Goal: Task Accomplishment & Management: Manage account settings

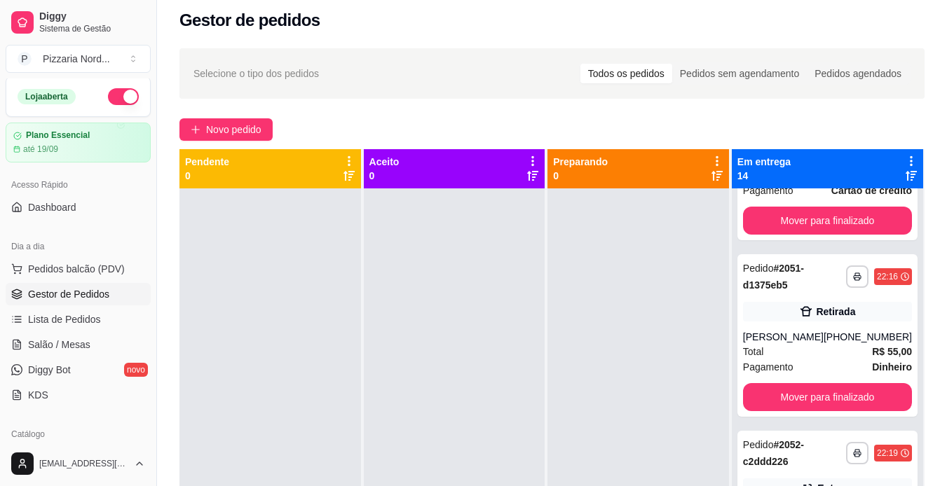
scroll to position [21, 0]
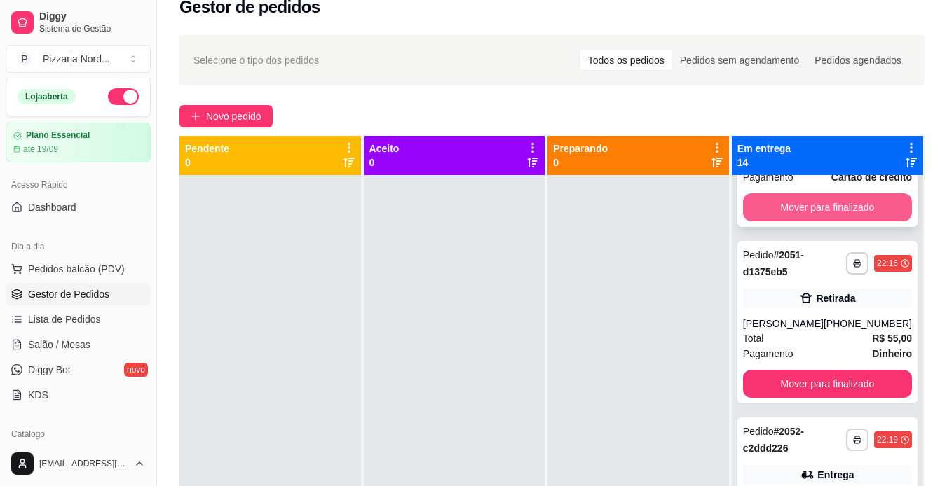
click at [792, 221] on button "Mover para finalizado" at bounding box center [827, 207] width 169 height 28
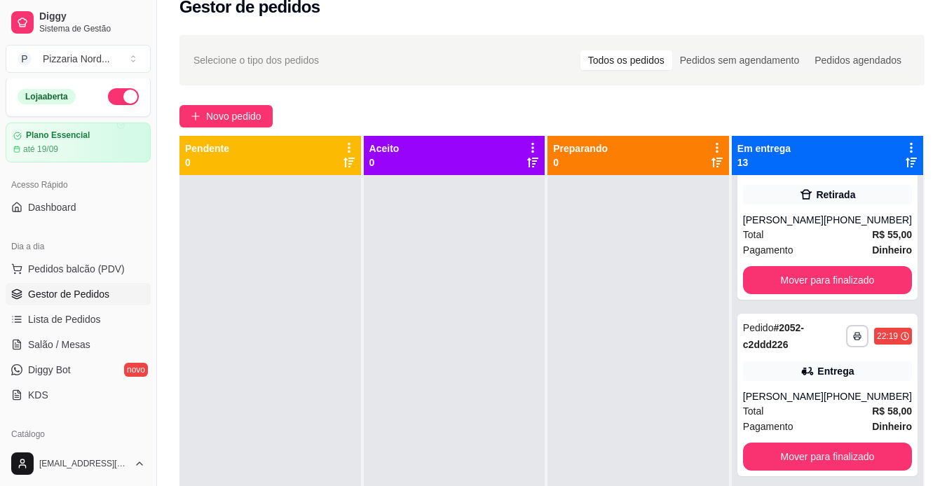
scroll to position [1750, 0]
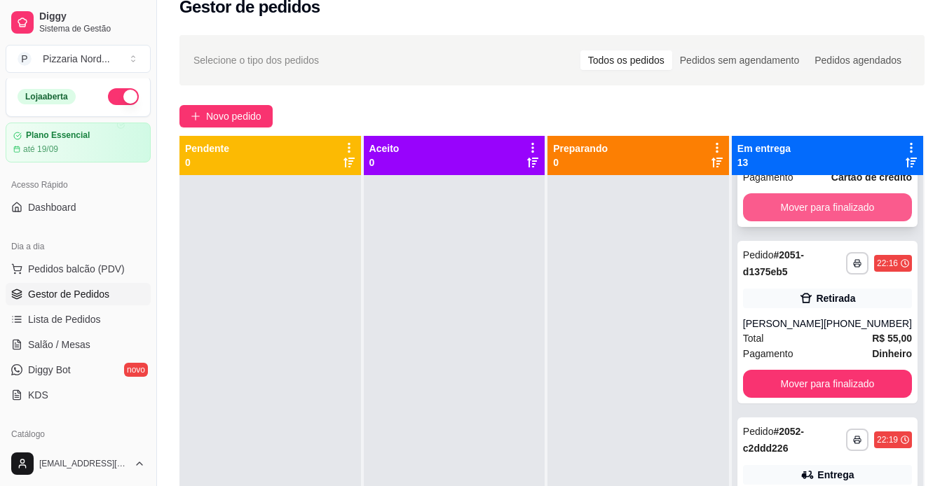
click at [832, 221] on button "Mover para finalizado" at bounding box center [827, 207] width 169 height 28
click at [750, 221] on div "Mover para finalizado" at bounding box center [827, 207] width 169 height 28
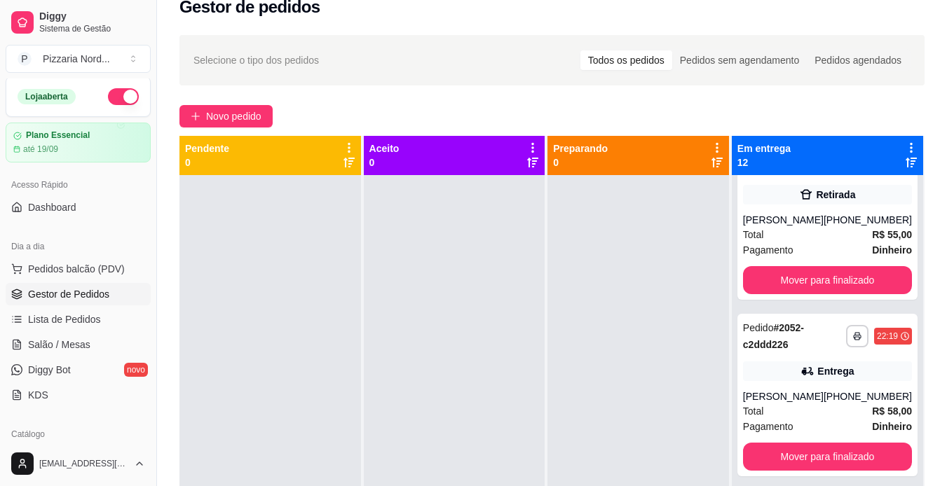
scroll to position [1574, 0]
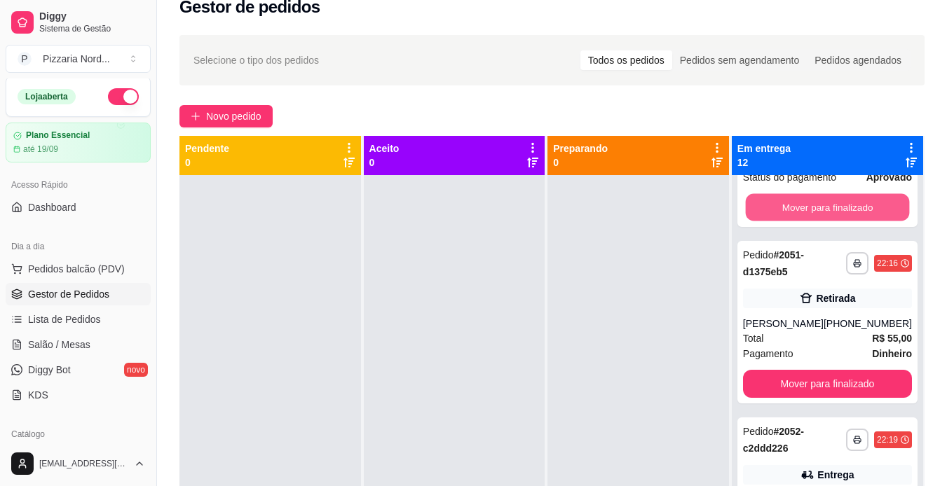
click at [794, 221] on button "Mover para finalizado" at bounding box center [827, 207] width 164 height 27
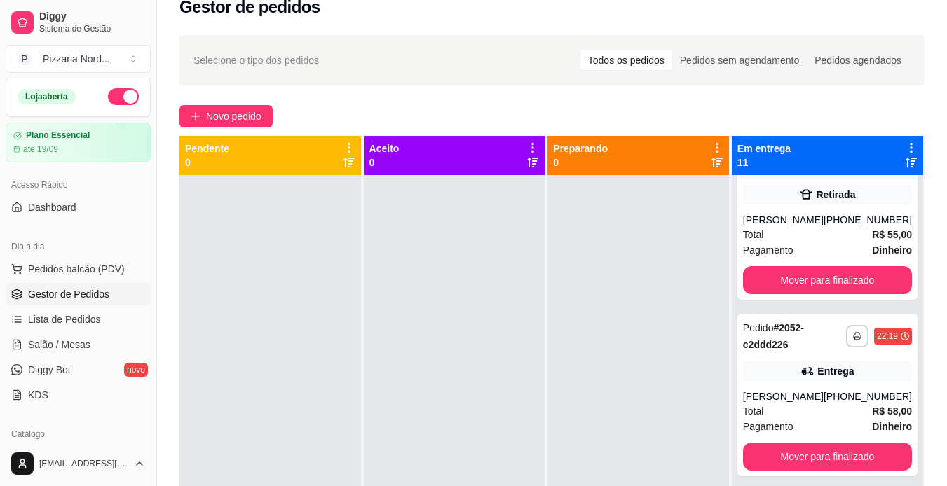
scroll to position [1368, 0]
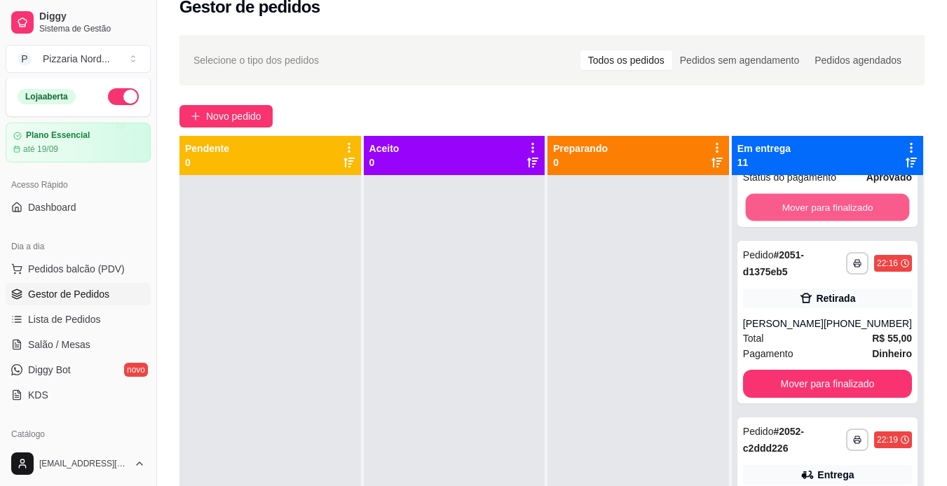
click at [794, 221] on button "Mover para finalizado" at bounding box center [827, 207] width 164 height 27
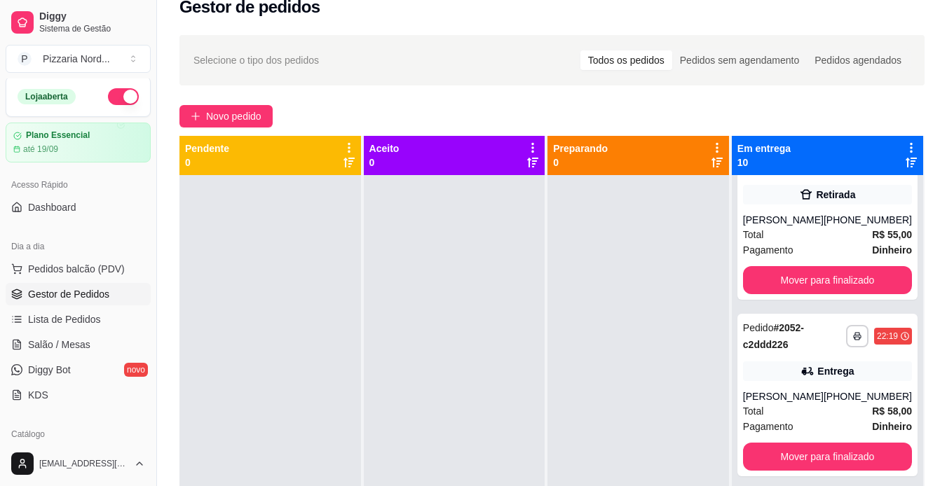
scroll to position [1176, 0]
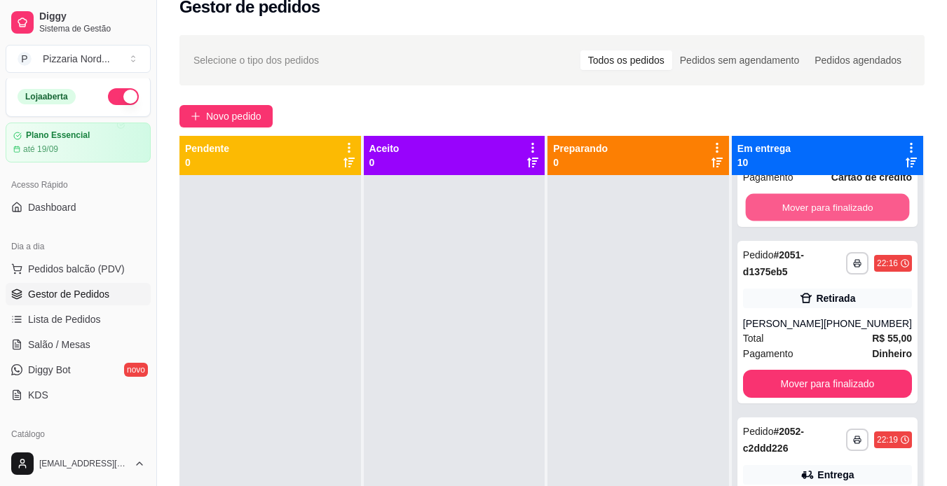
click at [794, 221] on button "Mover para finalizado" at bounding box center [827, 207] width 164 height 27
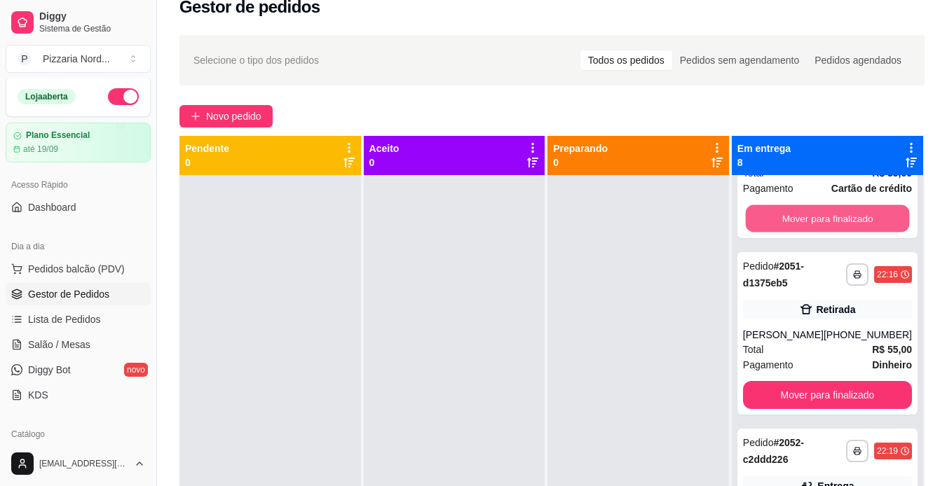
click at [794, 233] on button "Mover para finalizado" at bounding box center [827, 218] width 164 height 27
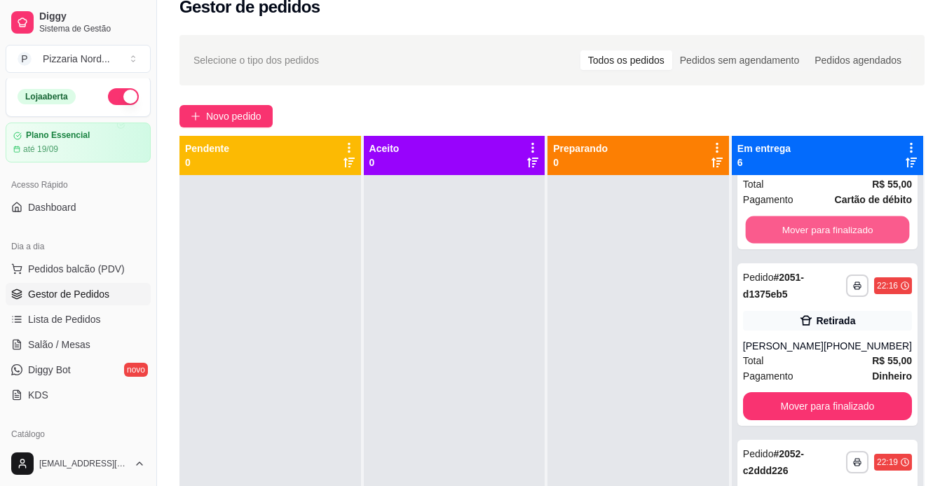
click at [794, 244] on button "Mover para finalizado" at bounding box center [827, 230] width 164 height 27
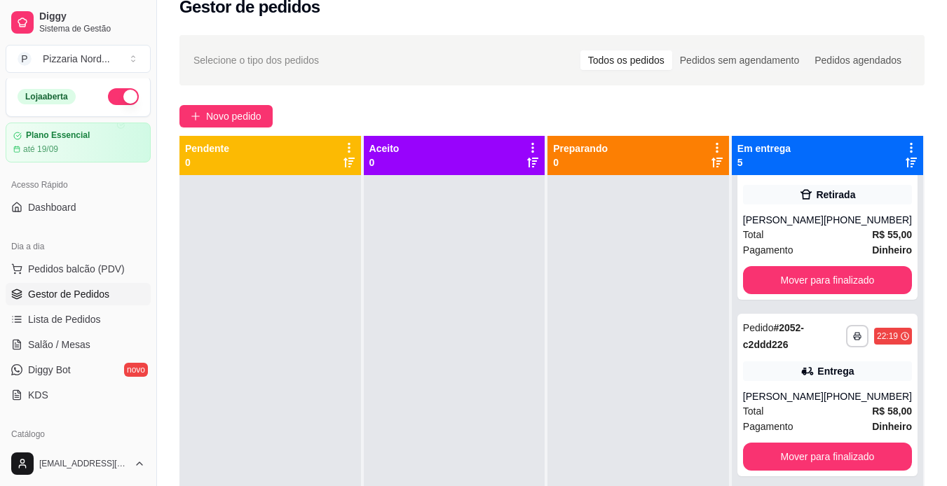
scroll to position [293, 0]
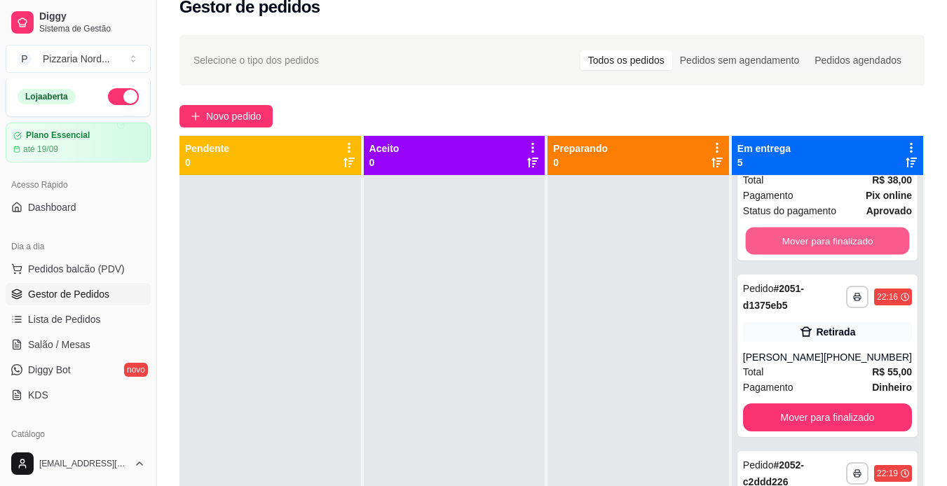
click at [794, 255] on button "Mover para finalizado" at bounding box center [827, 241] width 164 height 27
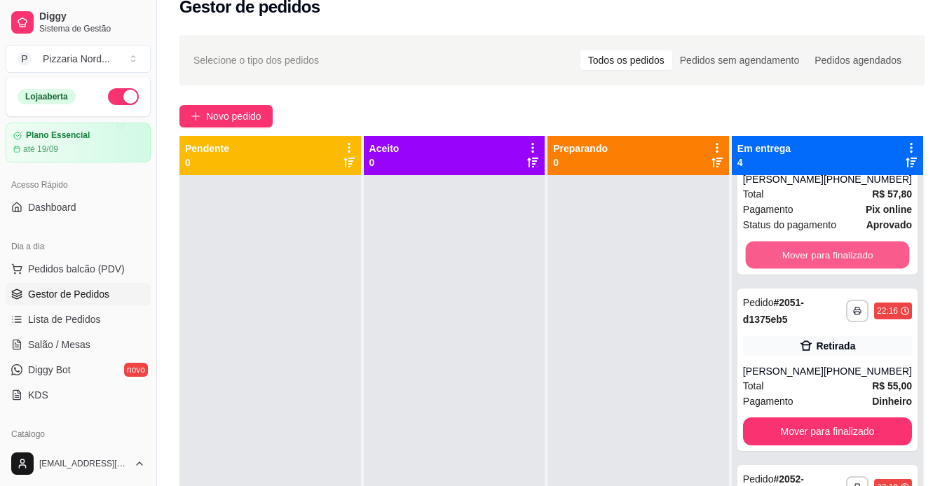
click at [794, 269] on button "Mover para finalizado" at bounding box center [827, 255] width 164 height 27
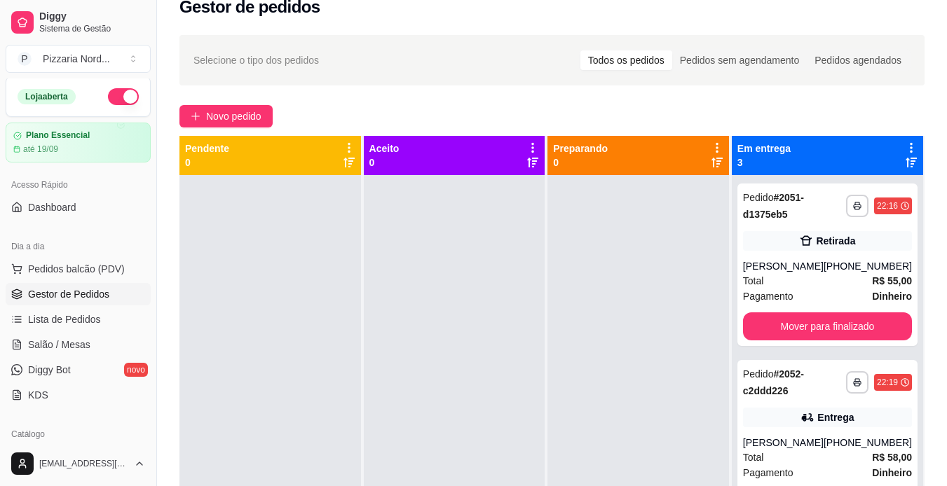
click at [794, 272] on div "[PERSON_NAME]" at bounding box center [783, 266] width 81 height 14
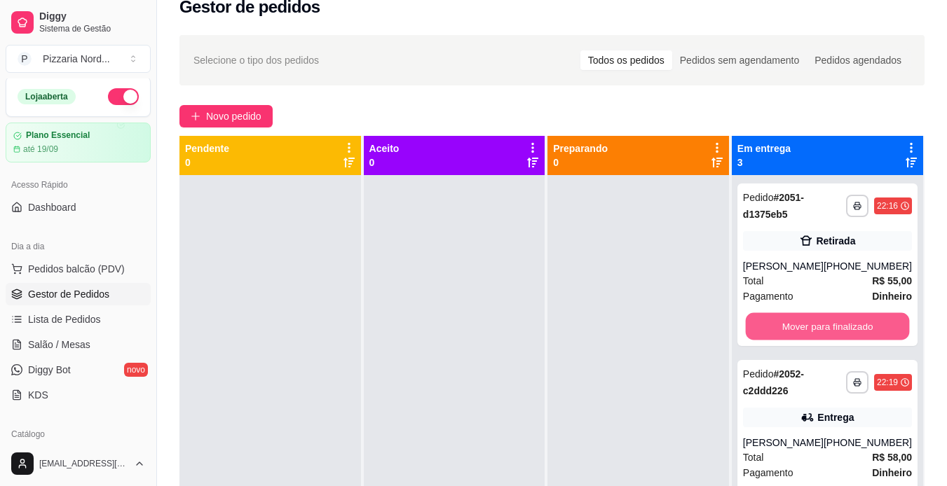
click at [788, 324] on button "Mover para finalizado" at bounding box center [827, 326] width 164 height 27
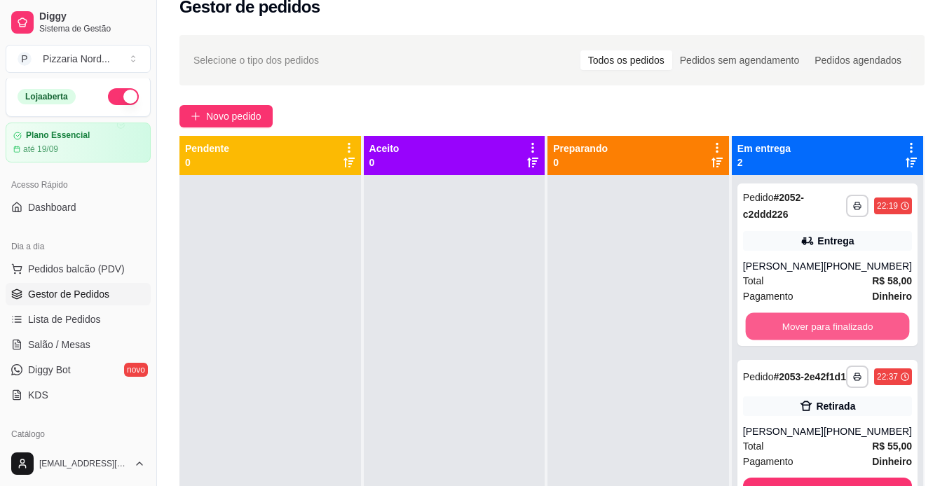
click at [788, 324] on button "Mover para finalizado" at bounding box center [827, 326] width 164 height 27
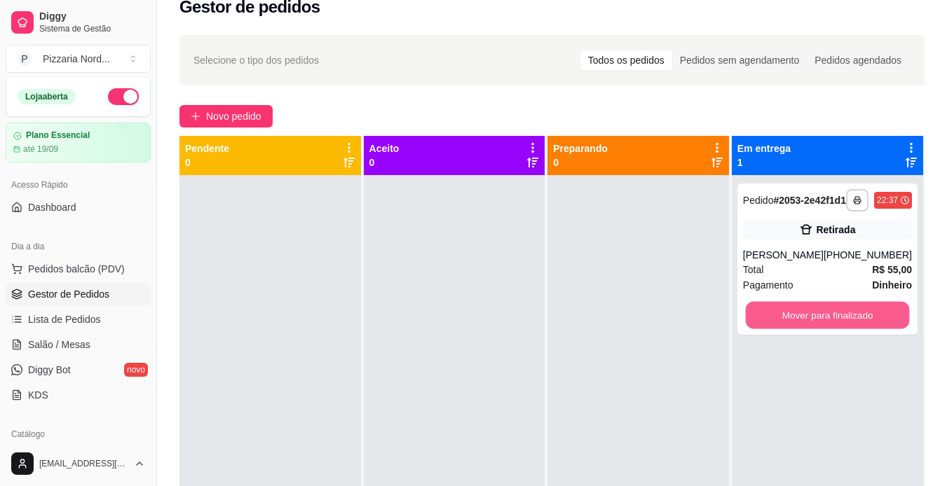
click at [788, 324] on button "Mover para finalizado" at bounding box center [827, 315] width 164 height 27
